Goal: Task Accomplishment & Management: Complete application form

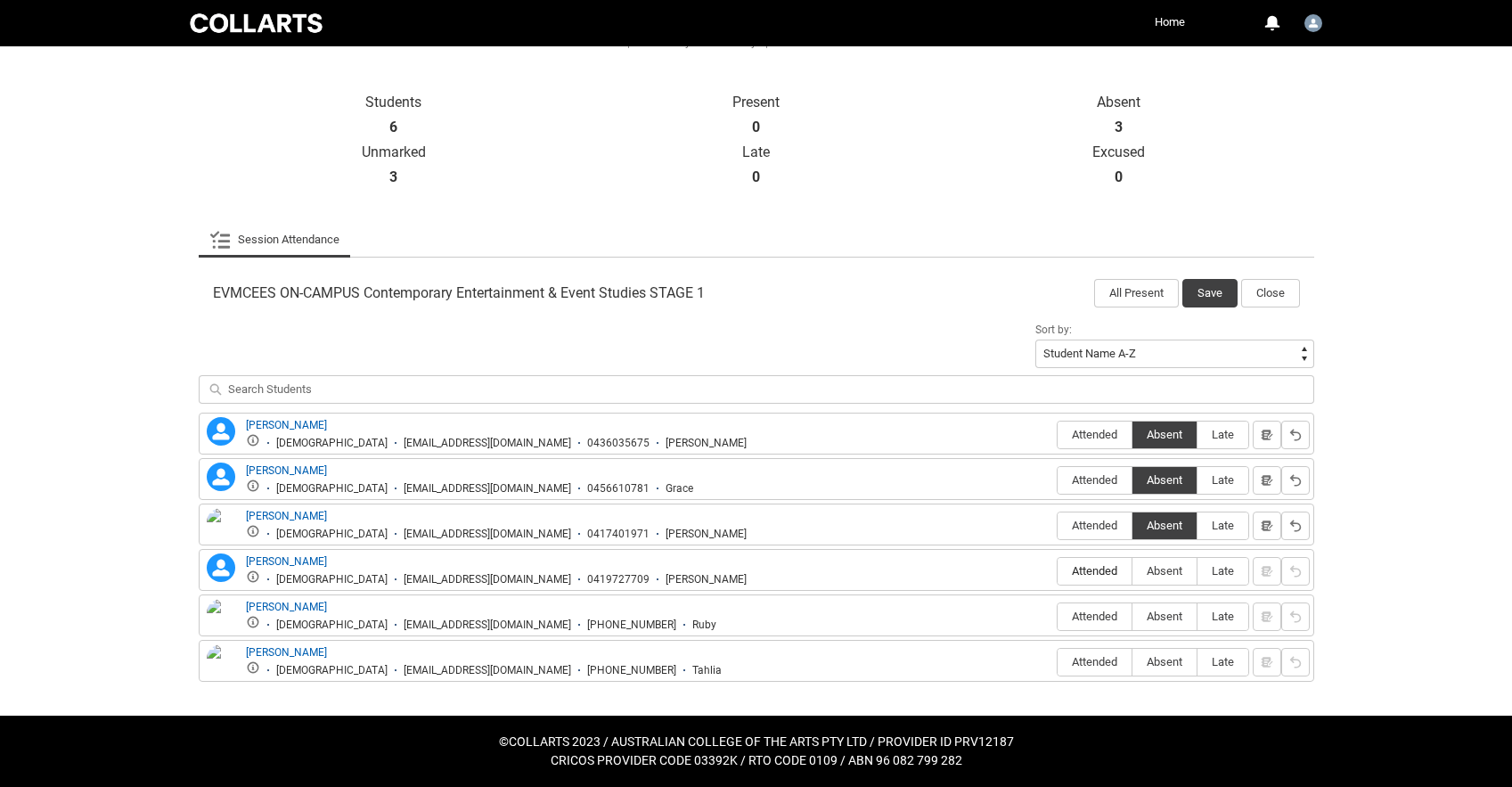
click at [1097, 576] on span "Attended" at bounding box center [1095, 570] width 74 height 14
click at [1058, 571] on input "Attended" at bounding box center [1057, 570] width 1 height 1
type lightning-radio-group "Attended"
radio input "true"
click at [1097, 613] on span "Attended" at bounding box center [1095, 616] width 74 height 14
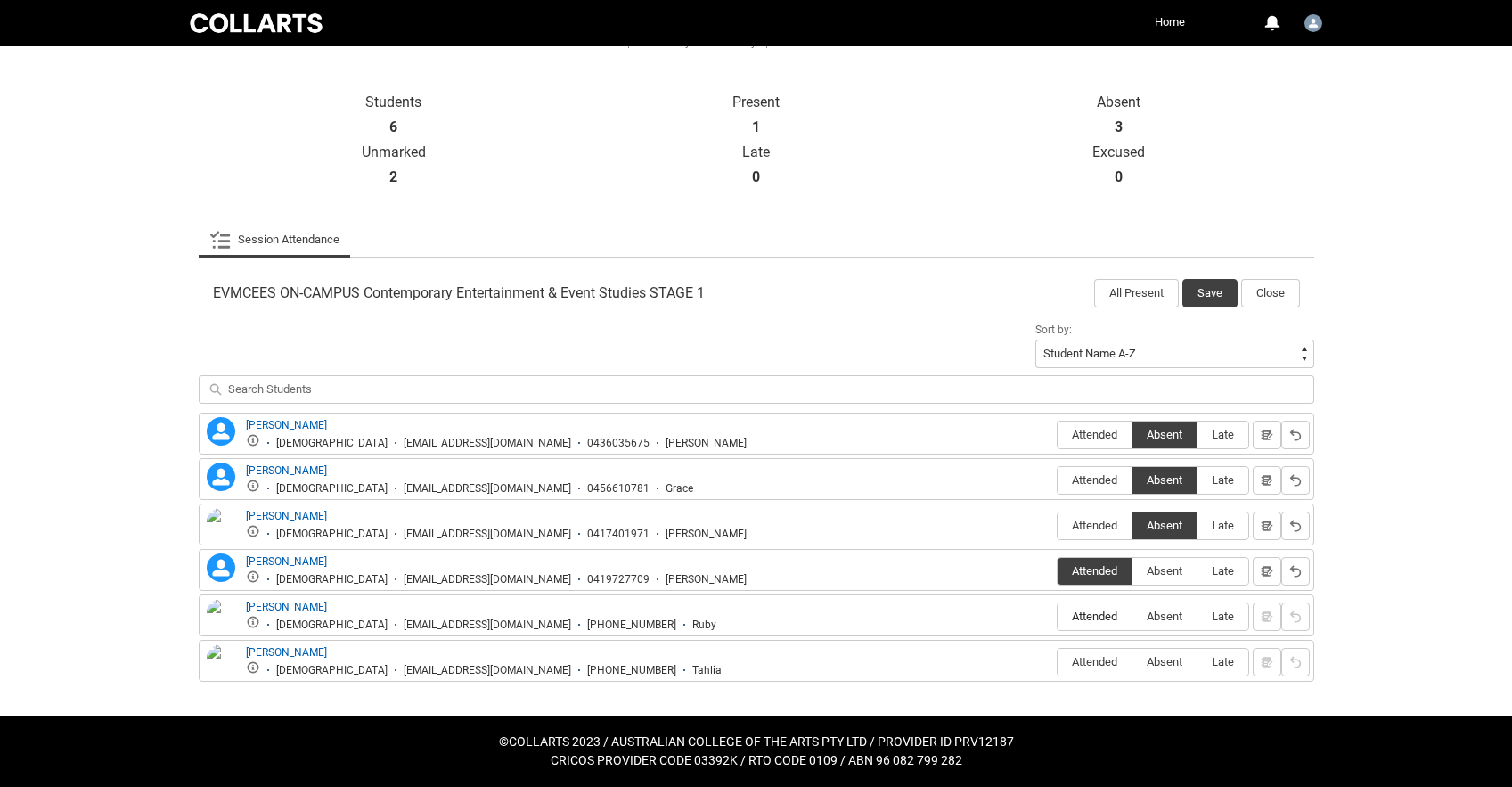
click at [1058, 616] on input "Attended" at bounding box center [1057, 616] width 1 height 1
type lightning-radio-group "Attended"
radio input "true"
click at [1166, 664] on span "Absent" at bounding box center [1165, 662] width 64 height 14
click at [1132, 662] on input "Absent" at bounding box center [1131, 661] width 1 height 1
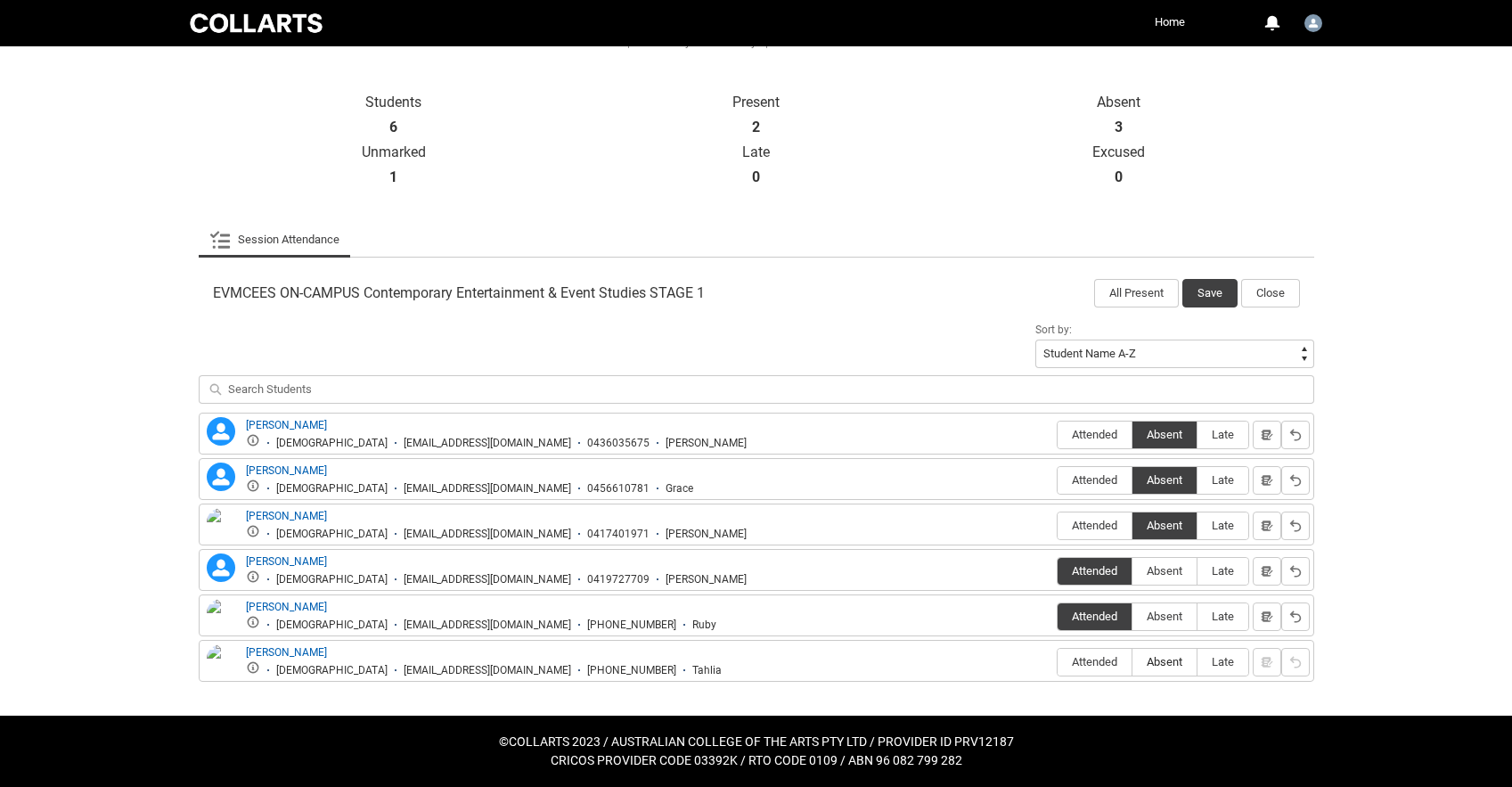
type lightning-radio-group "Absent"
radio input "true"
click at [1209, 294] on button "Save" at bounding box center [1210, 293] width 55 height 29
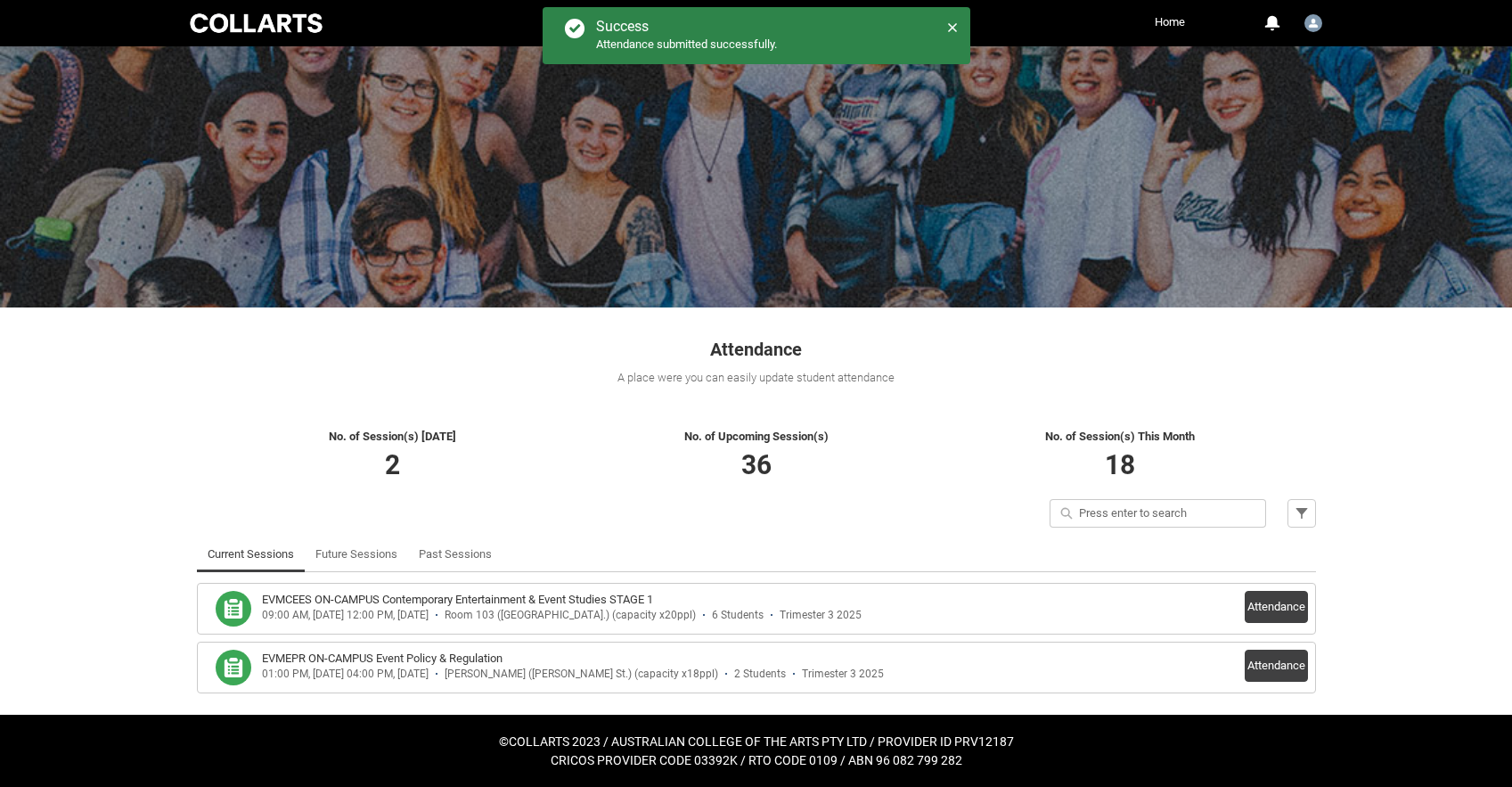
scroll to position [26, 0]
